Goal: Information Seeking & Learning: Check status

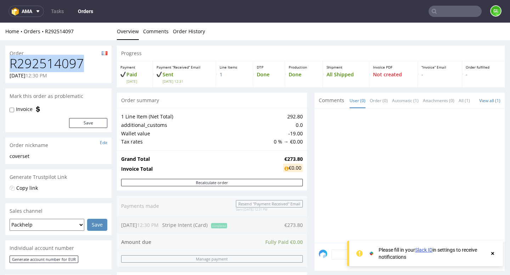
drag, startPoint x: 10, startPoint y: 64, endPoint x: 91, endPoint y: 69, distance: 80.9
click at [91, 69] on h1 "R292514097" at bounding box center [59, 64] width 98 height 14
copy h1 "R292514097"
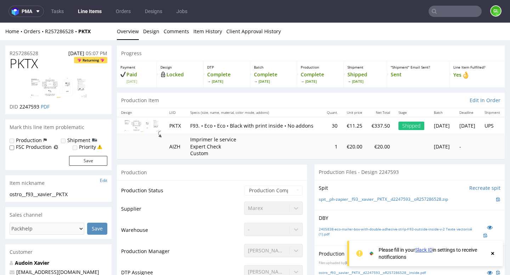
scroll to position [495, 0]
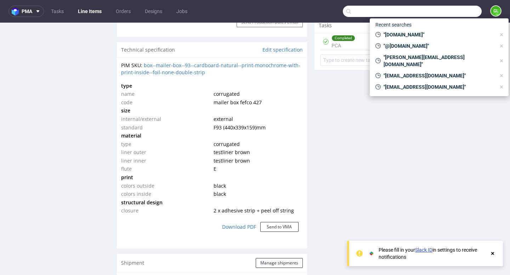
click at [440, 11] on input "text" at bounding box center [412, 11] width 139 height 11
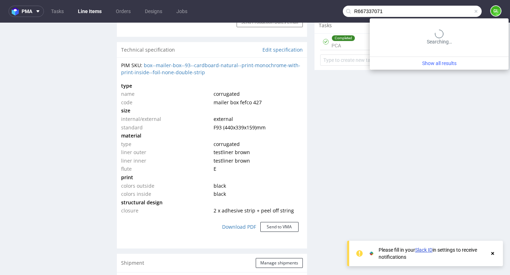
type input "R667337071"
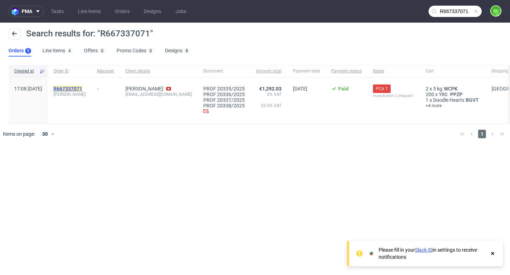
click at [82, 86] on mark "R667337071" at bounding box center [67, 89] width 29 height 6
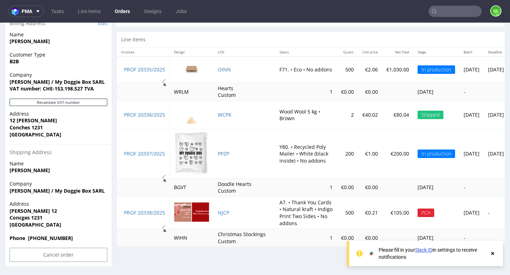
scroll to position [2, 0]
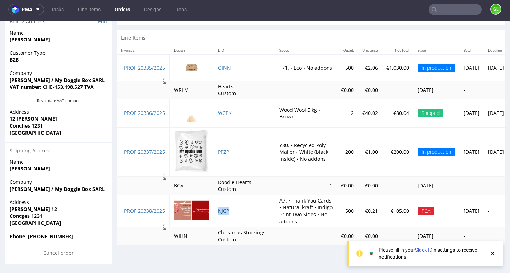
click at [220, 209] on link "NJCP" at bounding box center [223, 211] width 11 height 7
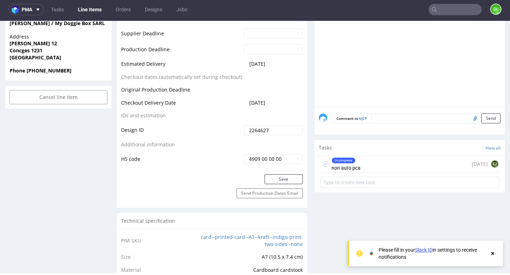
scroll to position [356, 0]
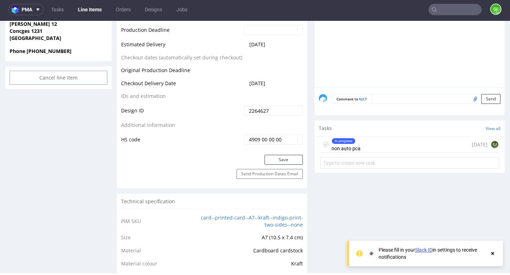
click at [402, 144] on div "In progress non auto pca [DATE] EJ" at bounding box center [409, 145] width 179 height 17
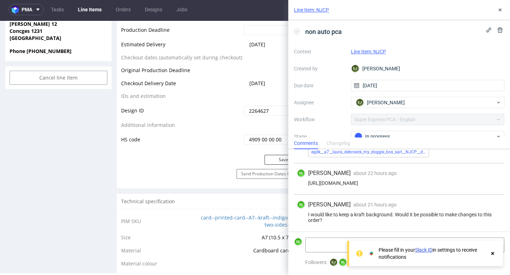
scroll to position [94, 0]
click at [492, 254] on use at bounding box center [492, 253] width 3 height 3
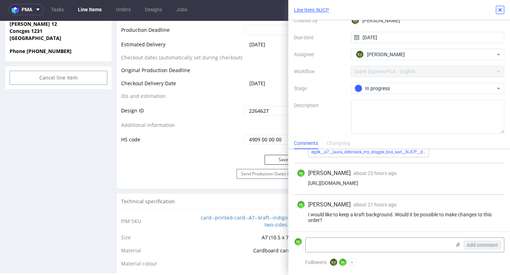
click at [500, 13] on button at bounding box center [500, 10] width 8 height 8
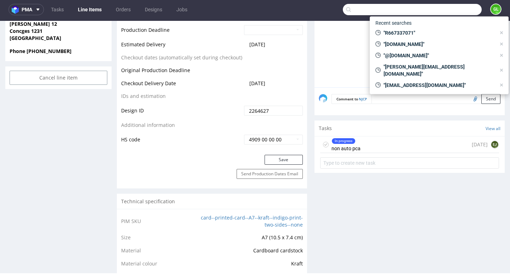
click at [441, 7] on input "text" at bounding box center [412, 9] width 139 height 11
paste input "000002578"
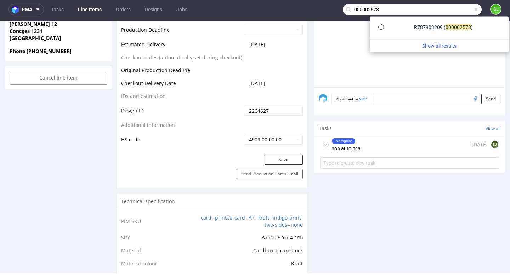
type input "000002578"
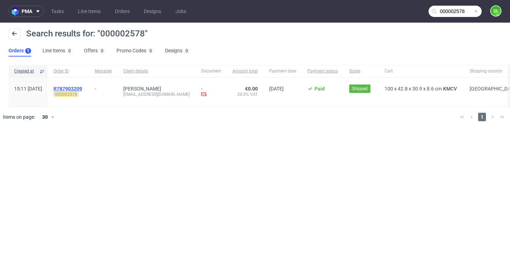
click at [82, 89] on span "R787903209" at bounding box center [67, 89] width 29 height 6
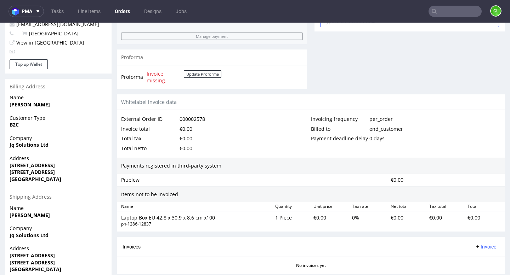
scroll to position [354, 0]
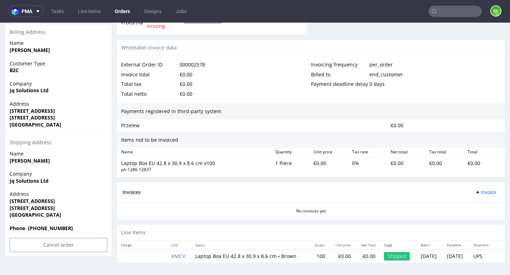
click at [445, 13] on input "text" at bounding box center [454, 11] width 53 height 11
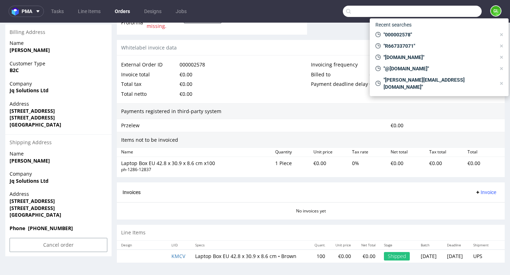
paste input "R947843612"
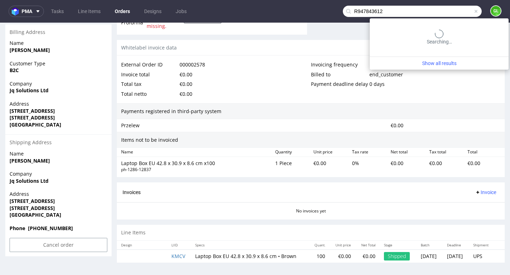
type input "R947843612"
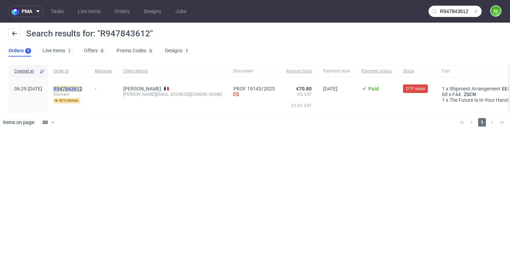
click at [82, 90] on mark "R947843612" at bounding box center [67, 89] width 29 height 6
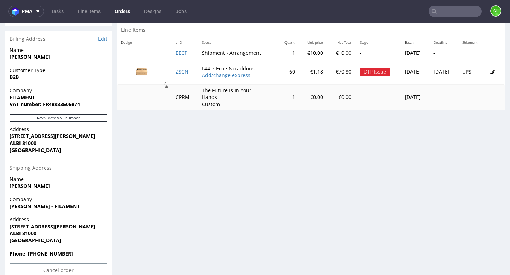
scroll to position [345, 0]
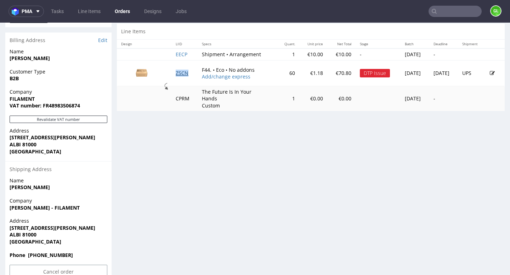
click at [176, 73] on link "ZSCN" at bounding box center [182, 73] width 13 height 7
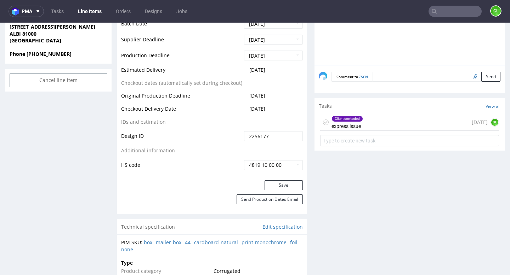
scroll to position [389, 0]
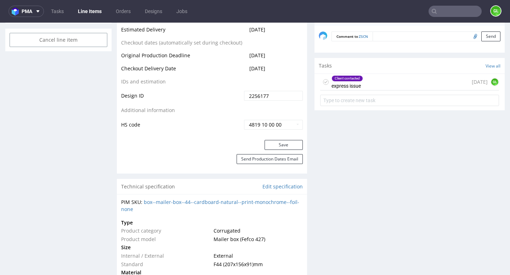
click at [391, 77] on div "Client contacted express issue [DATE] GL" at bounding box center [409, 82] width 179 height 17
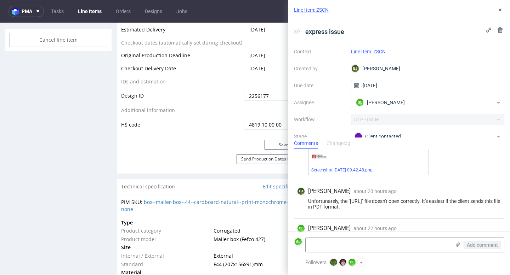
scroll to position [177, 0]
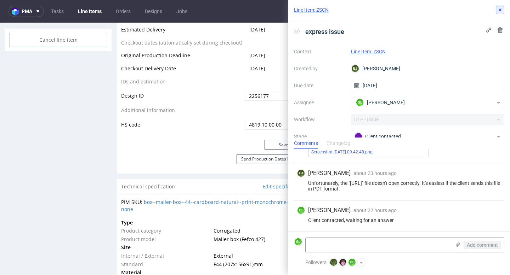
click at [502, 10] on icon at bounding box center [500, 10] width 6 height 6
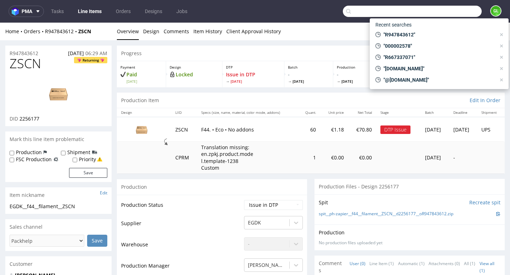
click at [445, 7] on input "text" at bounding box center [412, 11] width 139 height 11
paste input "R569811906"
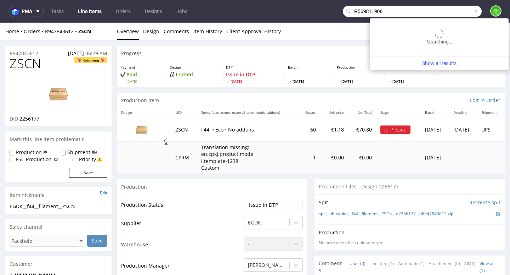
type input "R569811906"
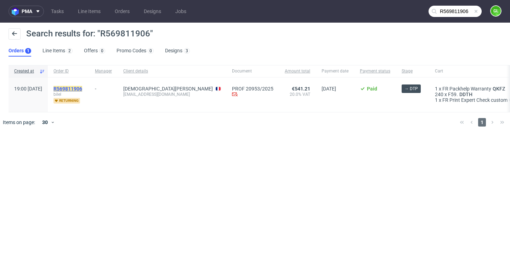
click at [82, 88] on mark "R569811906" at bounding box center [67, 89] width 29 height 6
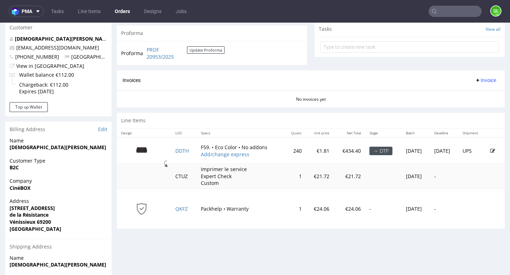
scroll to position [260, 0]
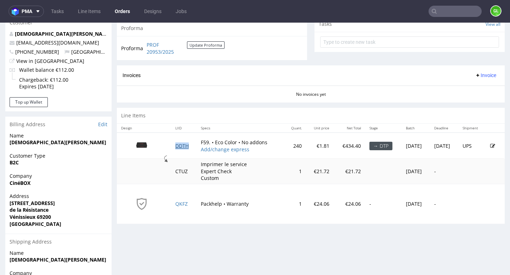
click at [178, 146] on link "DDTH" at bounding box center [181, 146] width 13 height 7
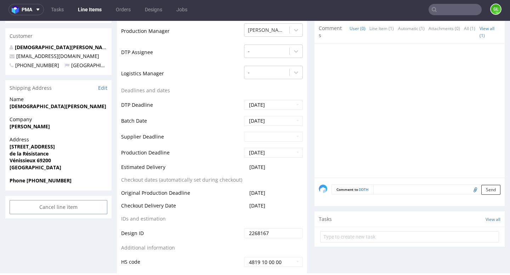
scroll to position [227, 0]
